Goal: Find specific page/section: Find specific page/section

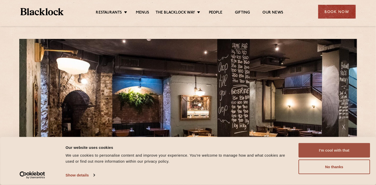
click at [326, 147] on button "I'm cool with that" at bounding box center [335, 150] width 72 height 15
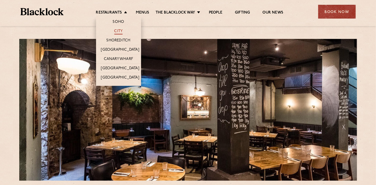
click at [118, 31] on link "City" at bounding box center [118, 32] width 9 height 6
